Goal: Check status: Check status

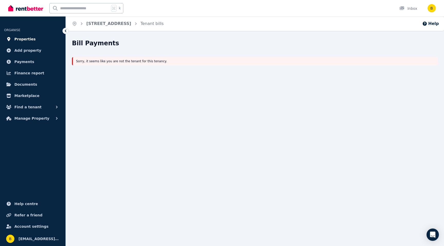
click at [22, 39] on span "Properties" at bounding box center [24, 39] width 21 height 6
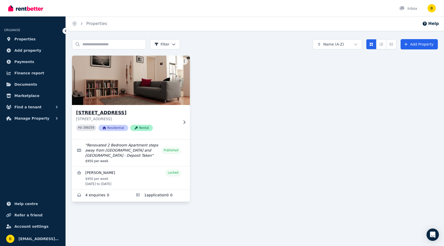
click at [117, 72] on img at bounding box center [131, 80] width 124 height 52
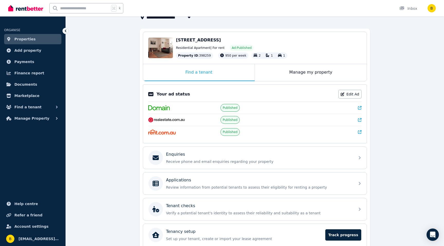
scroll to position [74, 0]
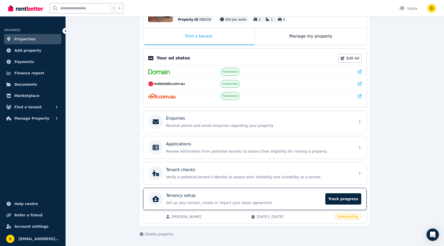
click at [187, 197] on p "Tenancy setup" at bounding box center [181, 195] width 30 height 6
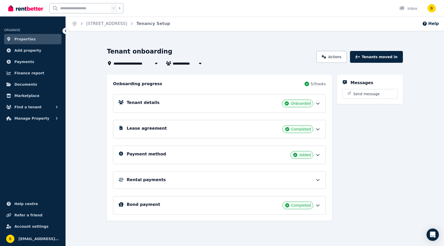
click at [204, 153] on div "Payment method Added" at bounding box center [224, 155] width 194 height 8
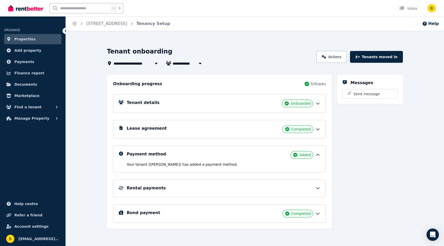
click at [225, 157] on div "Payment method Added" at bounding box center [224, 155] width 194 height 8
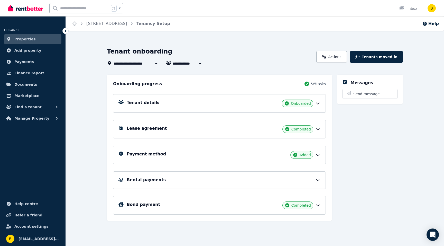
click at [310, 154] on span "Added" at bounding box center [306, 154] width 12 height 5
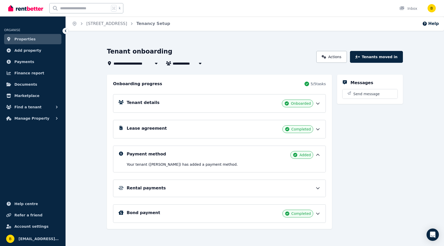
click at [227, 159] on div "Payment method Added Your tenant ([PERSON_NAME]) has added a payment method." at bounding box center [224, 159] width 194 height 16
click at [267, 155] on div "Payment method Added" at bounding box center [224, 155] width 194 height 8
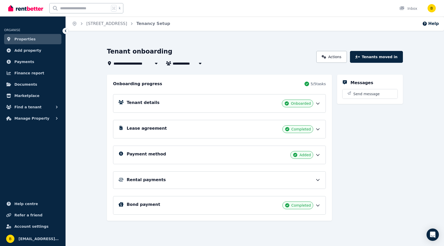
click at [195, 179] on div "Rental payments" at bounding box center [224, 180] width 194 height 6
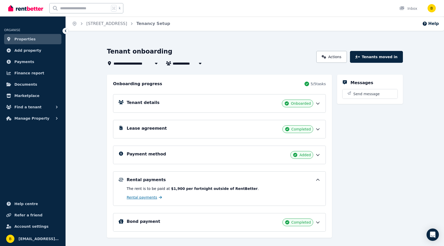
click at [134, 197] on span "Rental payments" at bounding box center [142, 197] width 31 height 5
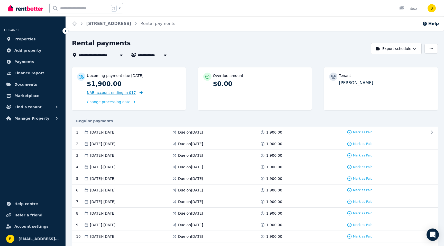
click at [138, 92] on icon at bounding box center [140, 93] width 5 height 4
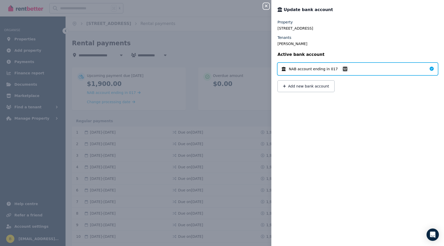
click at [267, 6] on icon "button" at bounding box center [266, 6] width 6 height 4
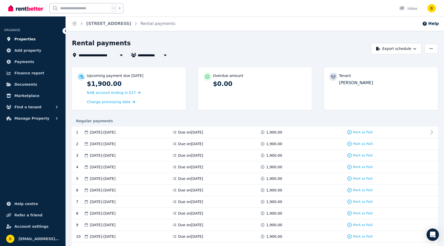
click at [17, 39] on span "Properties" at bounding box center [24, 39] width 21 height 6
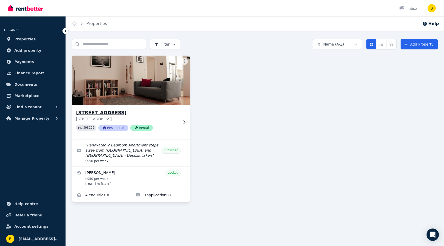
click at [98, 73] on img at bounding box center [131, 80] width 124 height 52
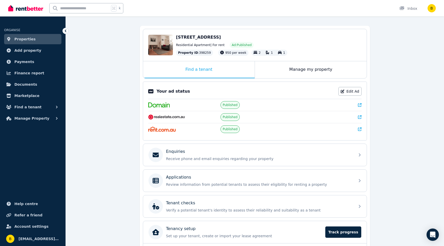
scroll to position [74, 0]
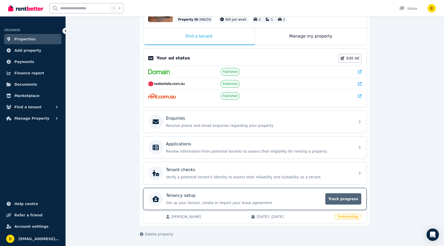
click at [344, 196] on span "Track progress" at bounding box center [344, 198] width 36 height 11
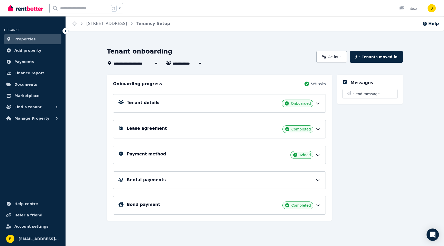
scroll to position [8, 0]
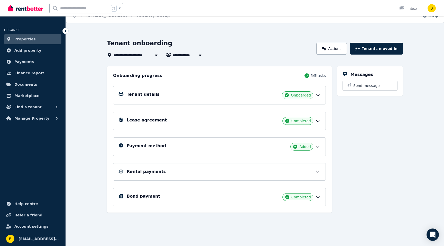
click at [142, 97] on h5 "Tenant details" at bounding box center [143, 94] width 33 height 6
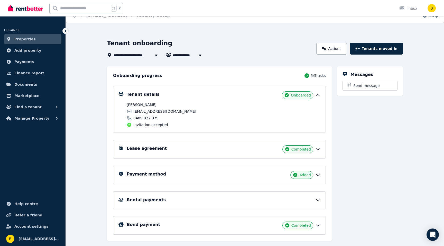
click at [145, 151] on div "Lease agreement Completed" at bounding box center [224, 149] width 194 height 8
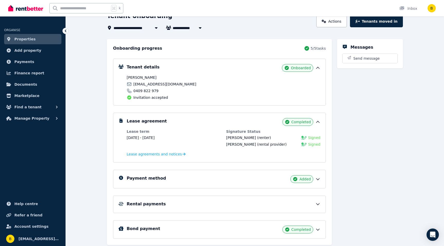
scroll to position [52, 0]
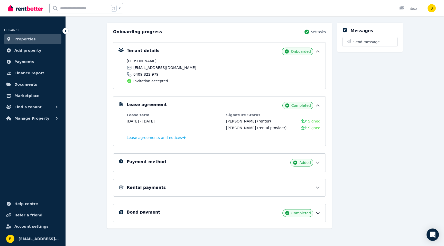
click at [145, 162] on h5 "Payment method" at bounding box center [146, 162] width 39 height 6
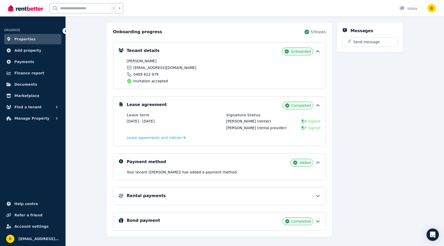
scroll to position [60, 0]
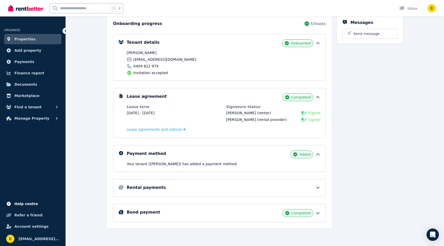
click at [29, 204] on span "Help centre" at bounding box center [26, 204] width 24 height 6
click at [19, 60] on span "Payments" at bounding box center [24, 62] width 20 height 6
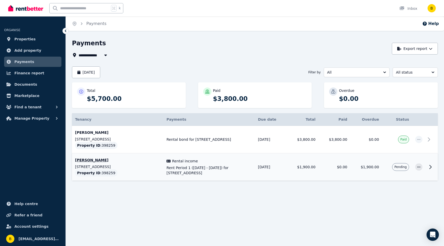
click at [399, 164] on span "Pending" at bounding box center [401, 167] width 17 height 8
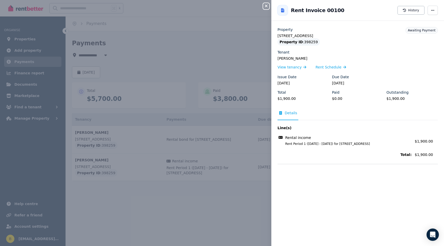
click at [269, 5] on icon "button" at bounding box center [266, 6] width 6 height 4
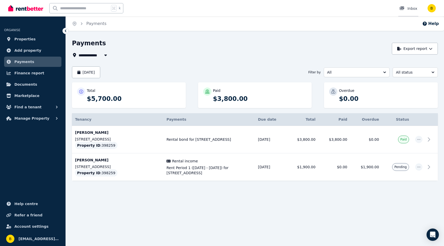
click at [409, 6] on div "Inbox" at bounding box center [409, 8] width 18 height 5
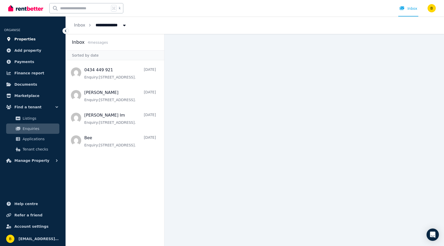
click at [26, 39] on span "Properties" at bounding box center [24, 39] width 21 height 6
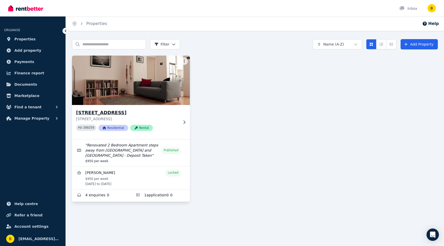
click at [121, 86] on img at bounding box center [131, 80] width 124 height 52
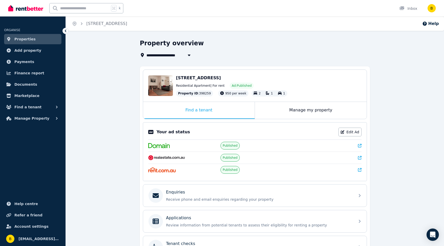
click at [20, 36] on span "Properties" at bounding box center [24, 39] width 21 height 6
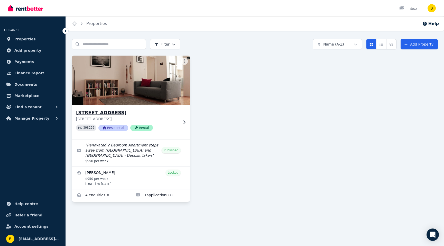
click at [97, 72] on img at bounding box center [131, 80] width 124 height 52
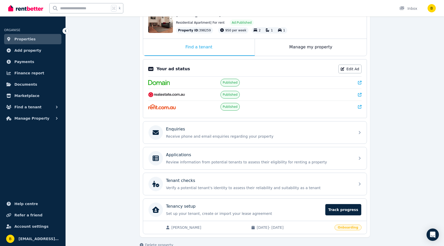
scroll to position [74, 0]
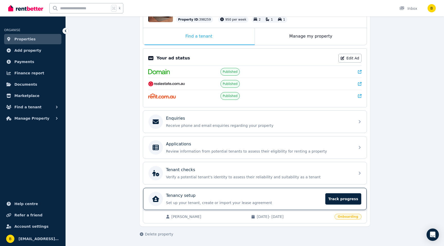
click at [215, 192] on div "Tenancy setup Set up your tenant, create or import your lease agreement Track p…" at bounding box center [236, 199] width 174 height 14
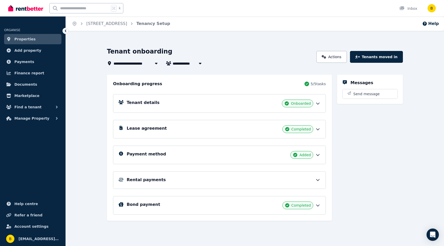
click at [180, 177] on div "Rental payments" at bounding box center [224, 180] width 194 height 6
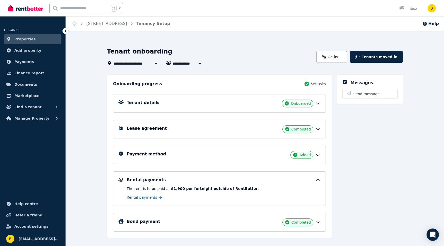
click at [138, 198] on span "Rental payments" at bounding box center [142, 197] width 31 height 5
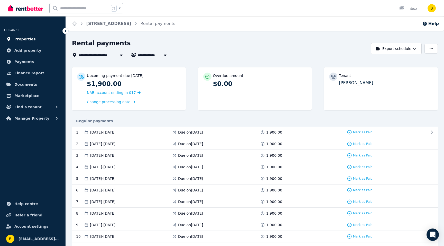
click at [23, 38] on span "Properties" at bounding box center [24, 39] width 21 height 6
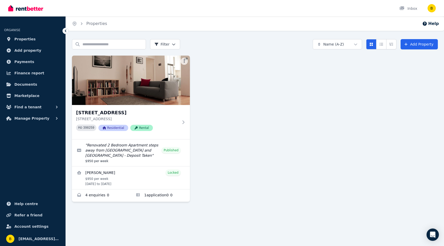
click at [345, 85] on div "[STREET_ADDRESS] PID 398259 Residential Rental " Renovated 2 Bedroom Apartment …" at bounding box center [255, 129] width 366 height 146
